Goal: Navigation & Orientation: Find specific page/section

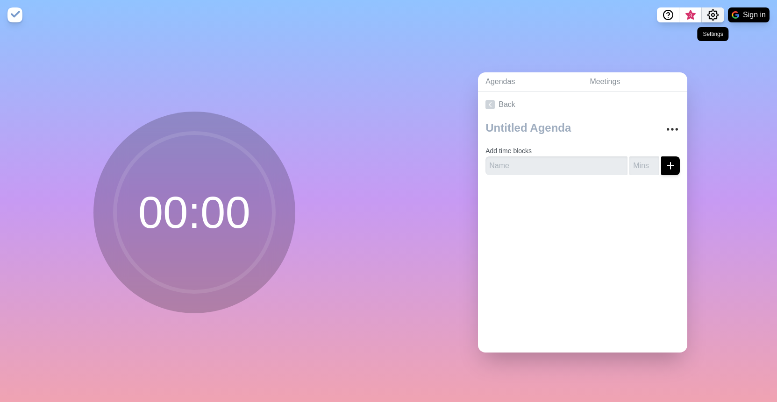
click at [713, 15] on icon "Settings" at bounding box center [712, 14] width 11 height 11
click at [695, 35] on p "Preferences" at bounding box center [682, 35] width 40 height 11
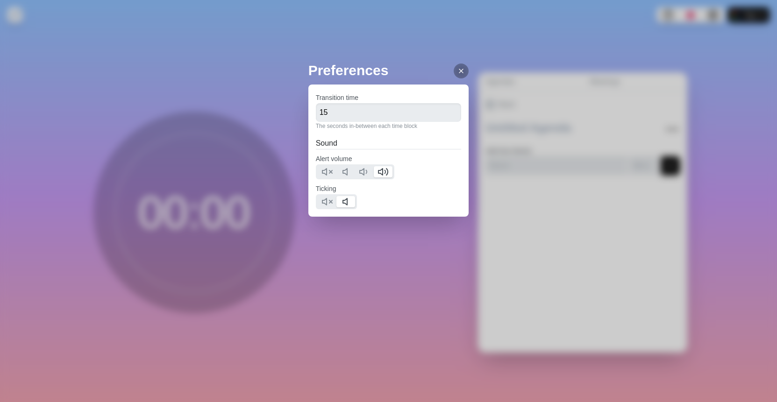
click at [457, 76] on div at bounding box center [460, 71] width 15 height 15
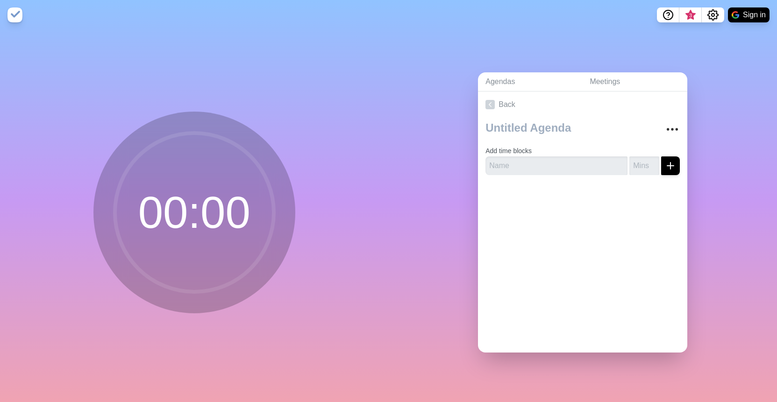
click at [216, 212] on circle at bounding box center [194, 212] width 159 height 159
click at [179, 218] on circle at bounding box center [194, 212] width 159 height 159
click at [512, 163] on input "text" at bounding box center [556, 165] width 142 height 19
click at [439, 129] on div "Agendas Meetings Back Add time blocks" at bounding box center [583, 216] width 389 height 372
click at [667, 14] on icon "Help" at bounding box center [667, 14] width 11 height 11
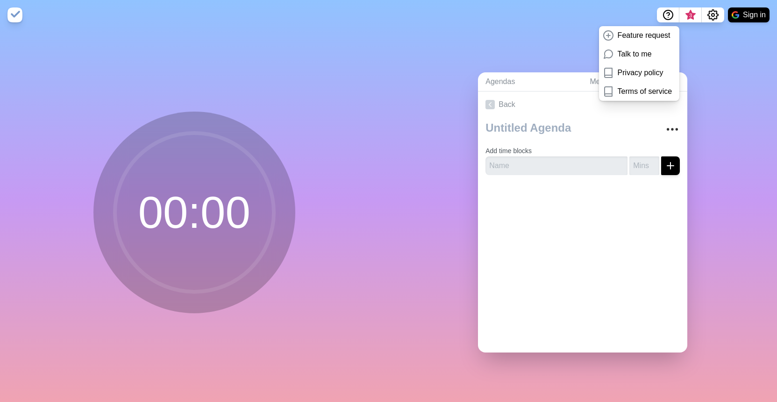
click at [745, 15] on button "Sign in" at bounding box center [749, 14] width 42 height 15
click at [429, 274] on div "Agendas Meetings Back Add time blocks" at bounding box center [583, 216] width 389 height 372
